Goal: Information Seeking & Learning: Learn about a topic

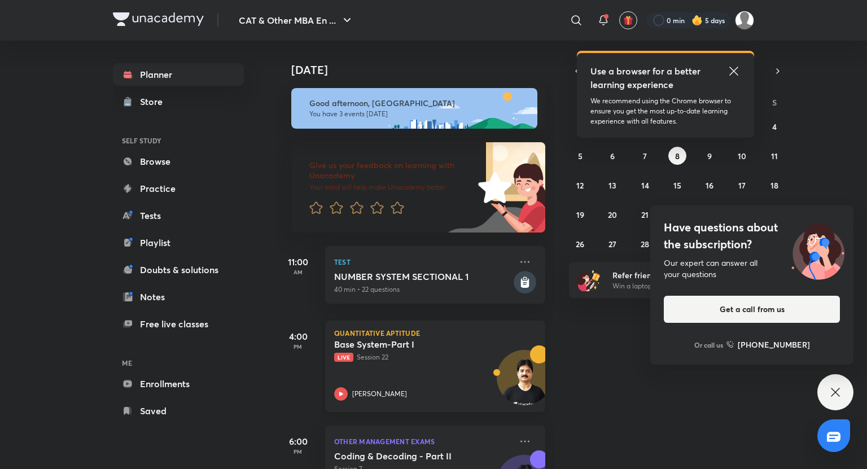
click at [377, 403] on div "Quantitative Aptitude Base System-Part I Live Session 22 [PERSON_NAME]" at bounding box center [435, 366] width 220 height 91
